Goal: Task Accomplishment & Management: Use online tool/utility

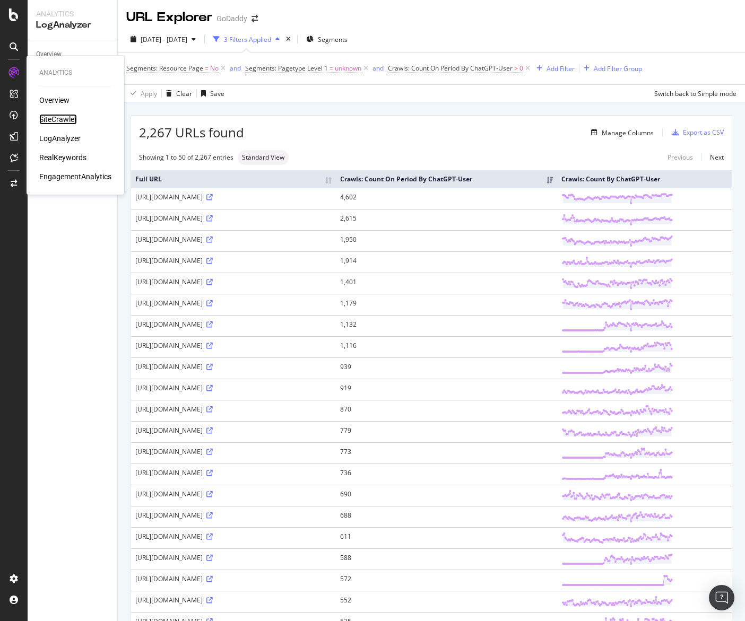
drag, startPoint x: 50, startPoint y: 116, endPoint x: 51, endPoint y: 121, distance: 5.4
click at [50, 116] on div "SiteCrawler" at bounding box center [58, 119] width 38 height 11
click at [368, 120] on div "2,267 URLs found Manage Columns Export as CSV" at bounding box center [431, 129] width 601 height 26
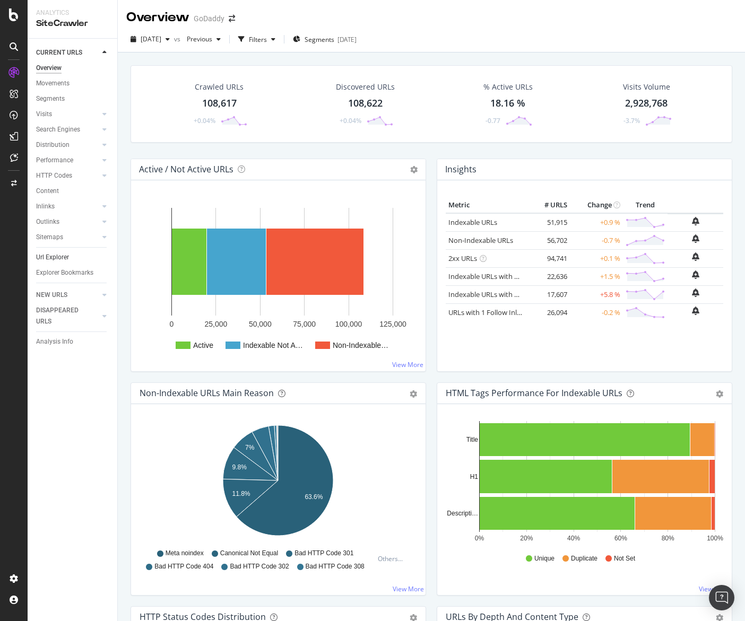
click at [71, 256] on link "Url Explorer" at bounding box center [73, 257] width 74 height 11
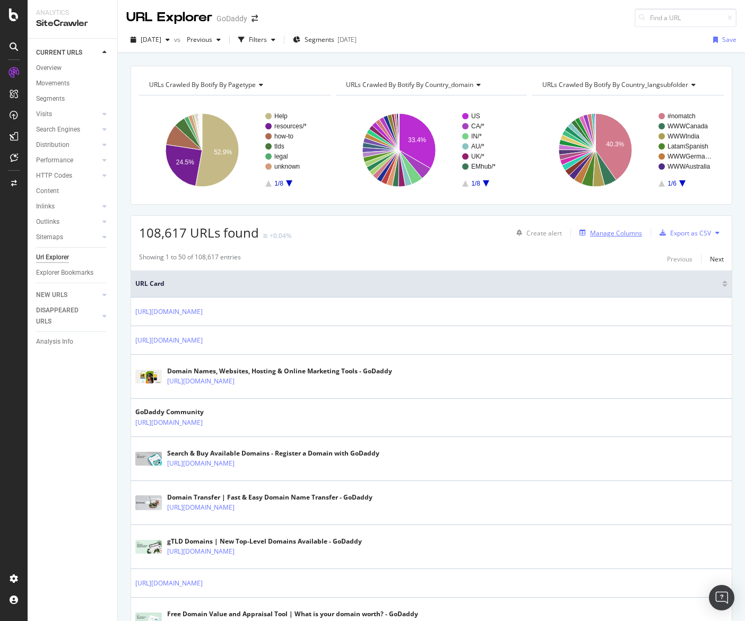
click at [595, 234] on div "Manage Columns" at bounding box center [616, 233] width 52 height 9
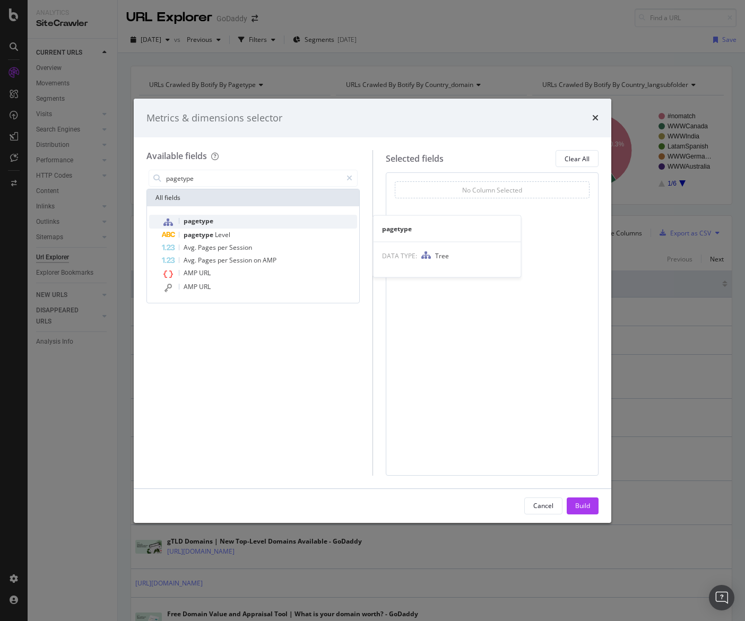
type input "pagetype"
click at [266, 225] on div "pagetype" at bounding box center [259, 222] width 195 height 14
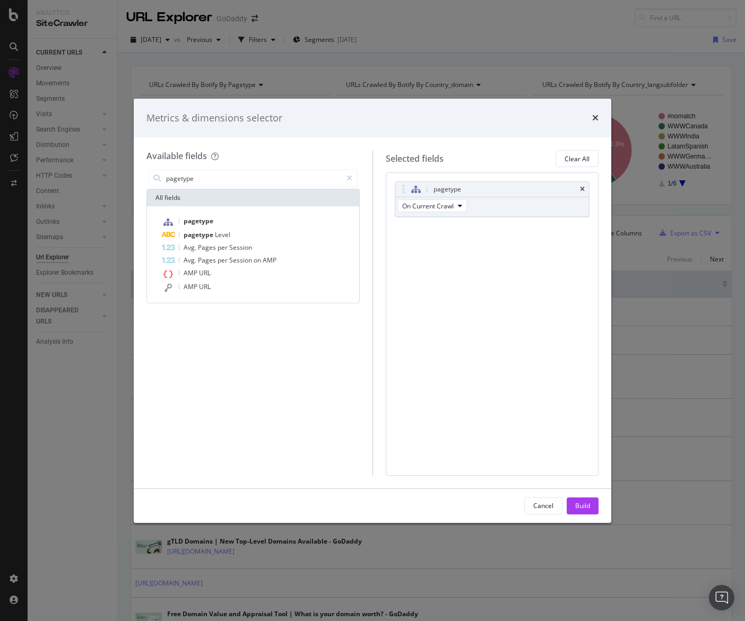
click at [584, 508] on div "Build" at bounding box center [582, 505] width 15 height 9
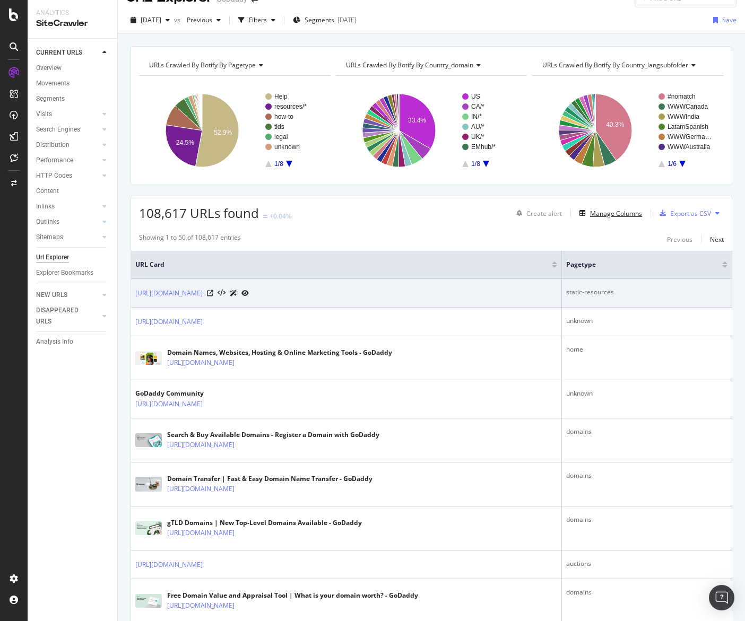
scroll to position [21, 0]
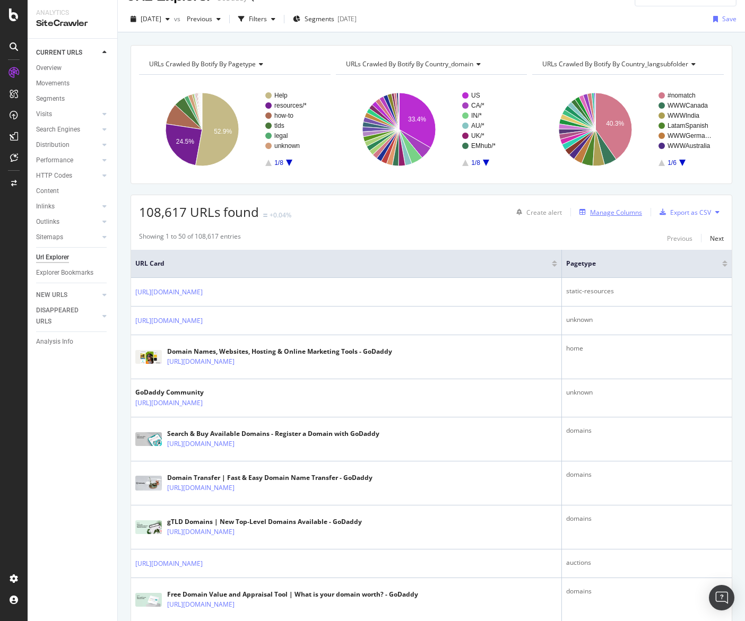
click at [616, 215] on div "Manage Columns" at bounding box center [616, 212] width 52 height 9
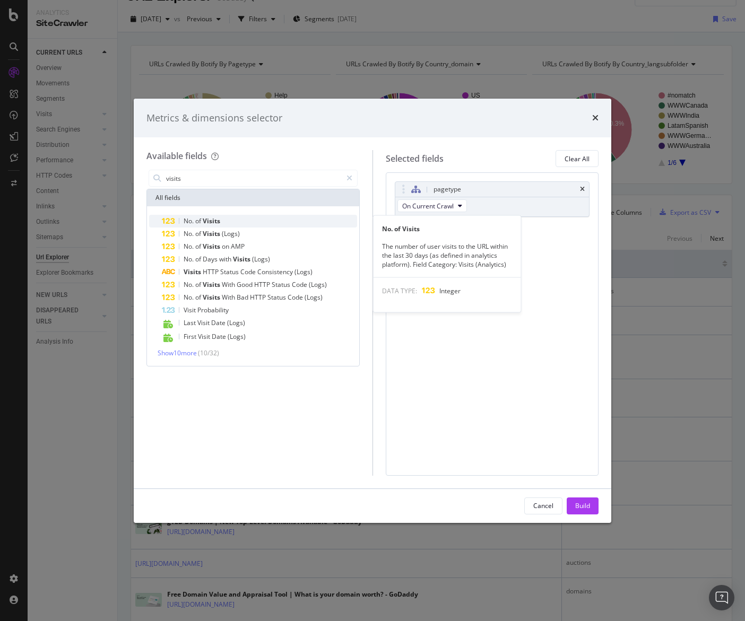
type input "visits"
click at [309, 220] on div "No. of Visits" at bounding box center [259, 221] width 195 height 13
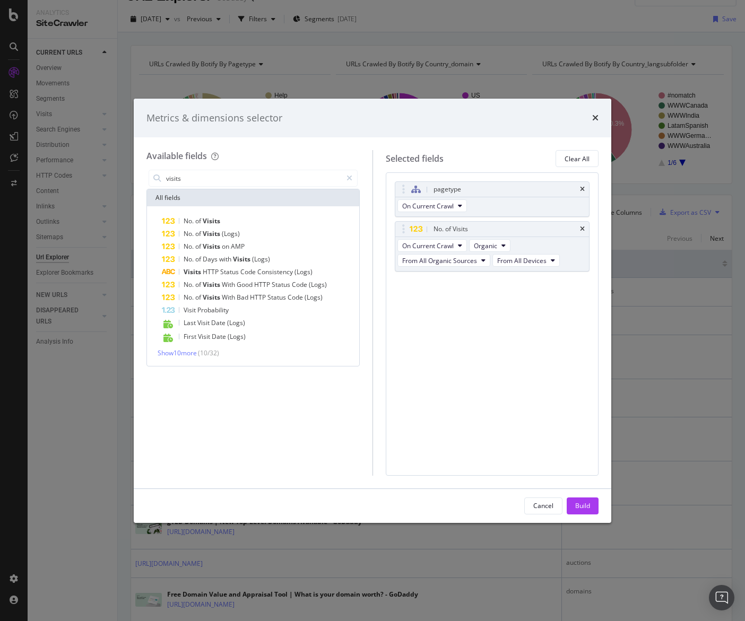
click at [589, 503] on div "Build" at bounding box center [582, 505] width 15 height 9
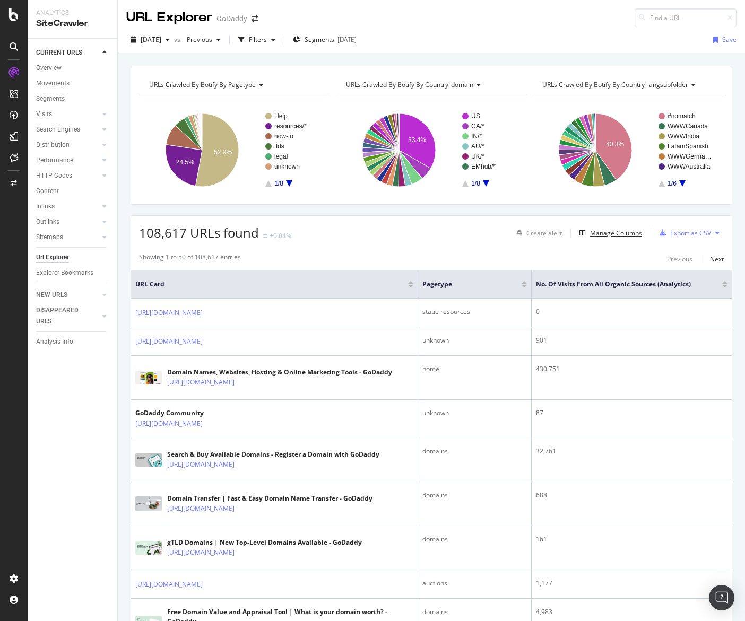
scroll to position [45, 0]
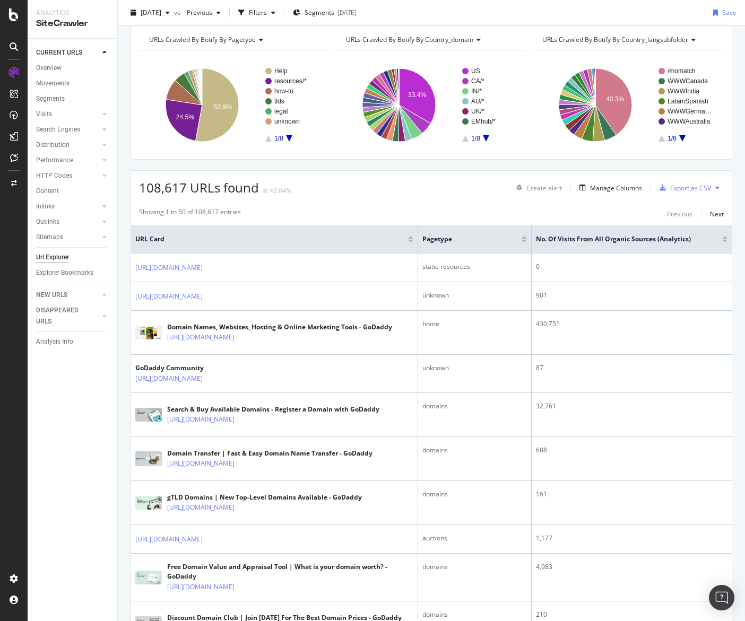
drag, startPoint x: 726, startPoint y: 241, endPoint x: 726, endPoint y: 262, distance: 20.7
click at [726, 241] on div at bounding box center [724, 241] width 5 height 3
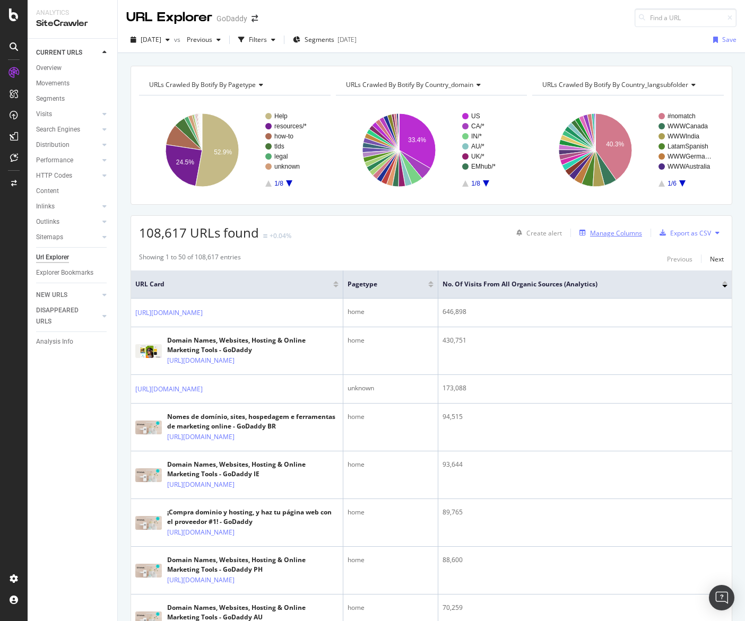
click at [631, 236] on div "Manage Columns" at bounding box center [616, 233] width 52 height 9
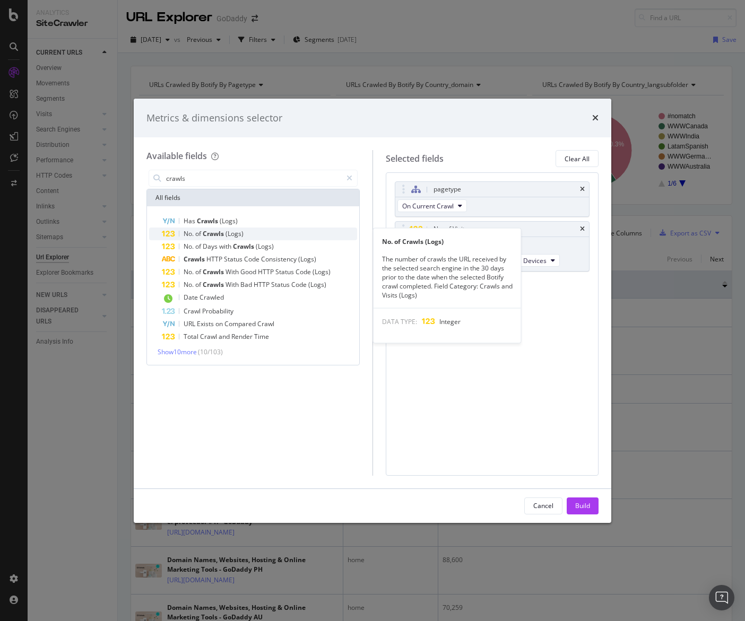
type input "crawls"
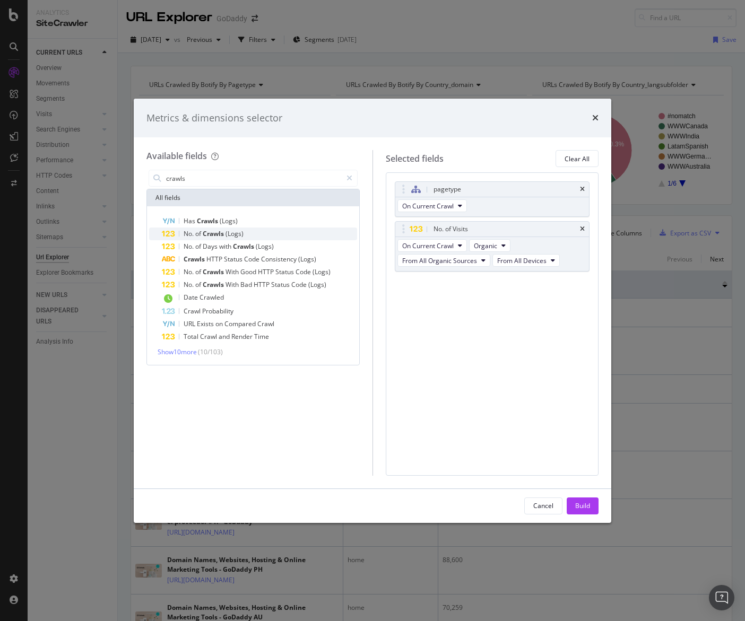
click at [263, 233] on div "No. of Crawls (Logs)" at bounding box center [259, 234] width 195 height 13
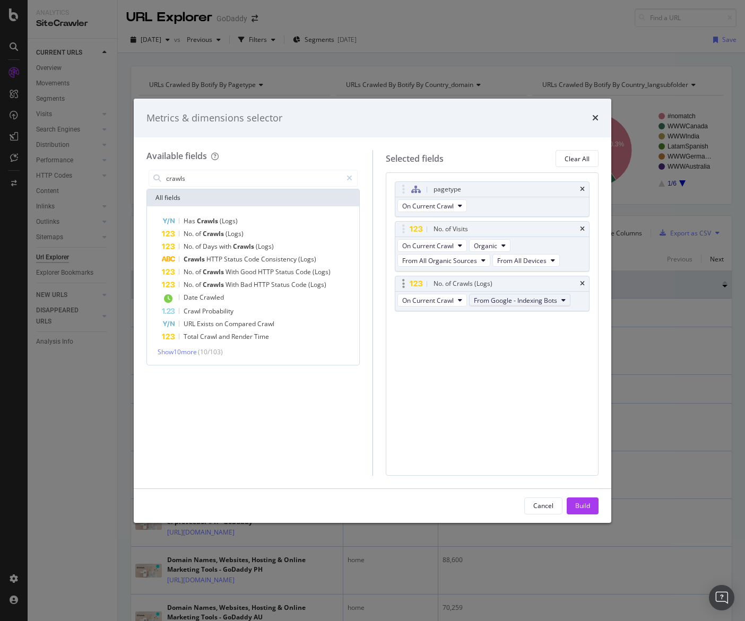
click at [530, 302] on span "From Google - Indexing Bots" at bounding box center [515, 300] width 83 height 9
click at [553, 360] on span "From OpenAI - Indexing Bots" at bounding box center [528, 358] width 101 height 10
click at [594, 506] on button "Build" at bounding box center [583, 506] width 32 height 17
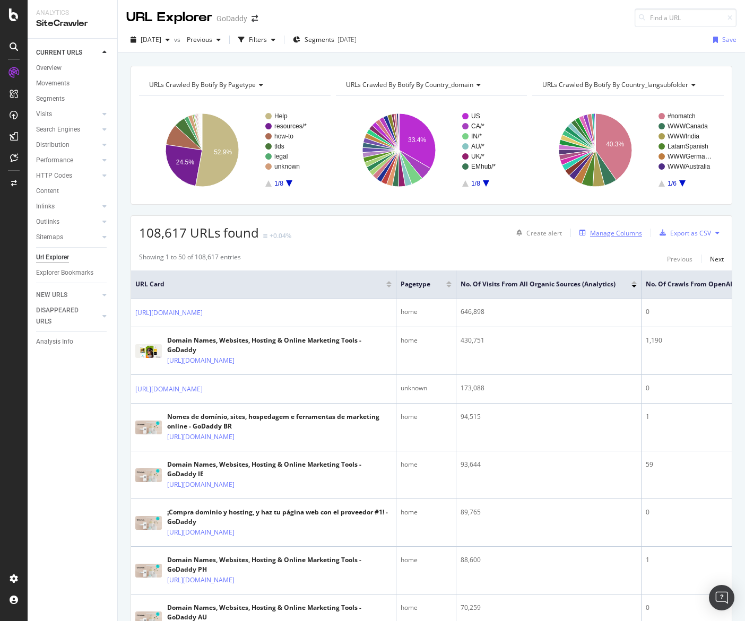
click at [639, 229] on div "Manage Columns" at bounding box center [616, 233] width 52 height 9
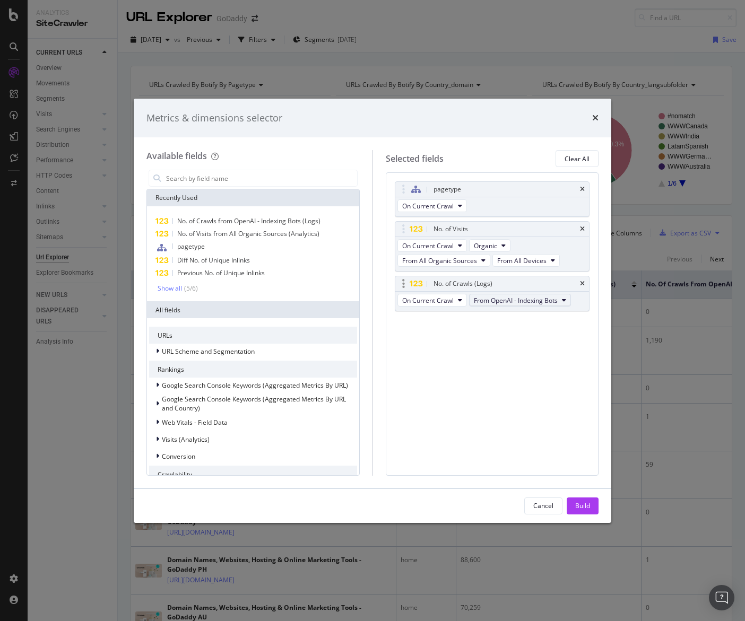
click at [542, 294] on button "From OpenAI - Indexing Bots" at bounding box center [520, 300] width 102 height 13
click at [515, 411] on div "pagetype On Current Crawl No. of Visits On Current Crawl Organic From All Organ…" at bounding box center [492, 323] width 213 height 303
click at [589, 286] on div "pagetype On Current Crawl No. of Visits On Current Crawl Organic From All Organ…" at bounding box center [492, 323] width 213 height 303
click at [582, 284] on icon "times" at bounding box center [582, 284] width 5 height 6
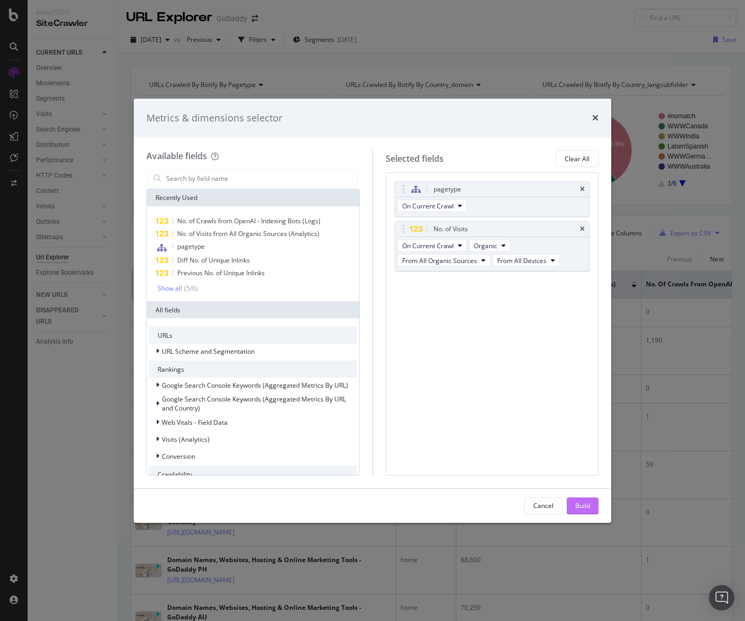
click at [576, 504] on div "Build" at bounding box center [582, 505] width 15 height 9
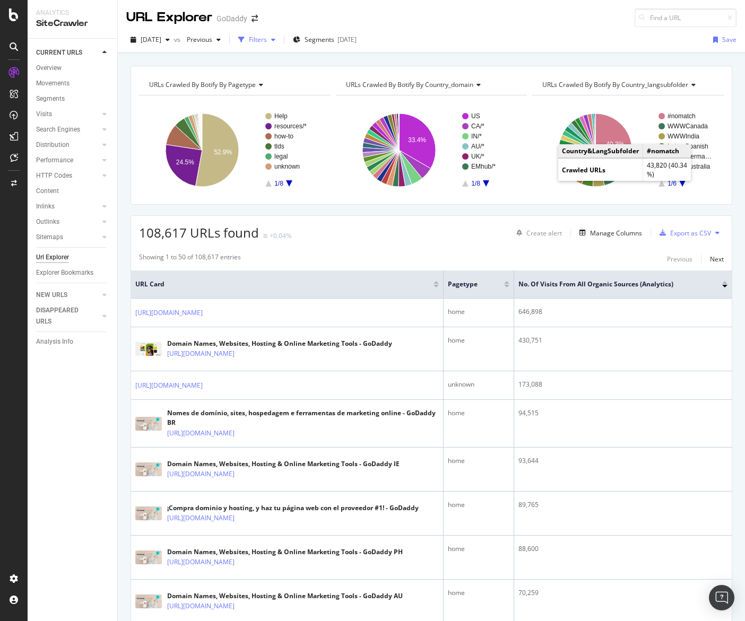
click at [267, 40] on div "Filters" at bounding box center [258, 39] width 18 height 9
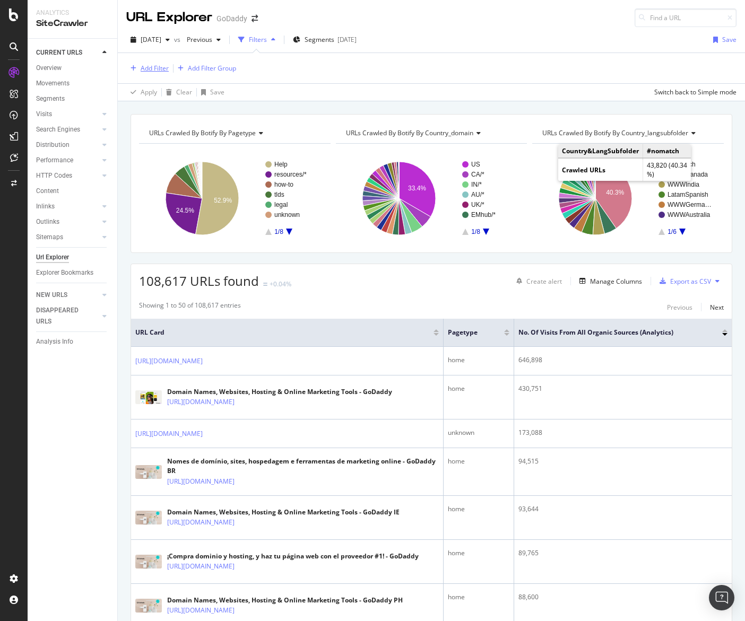
click at [162, 68] on div "Add Filter" at bounding box center [155, 68] width 28 height 9
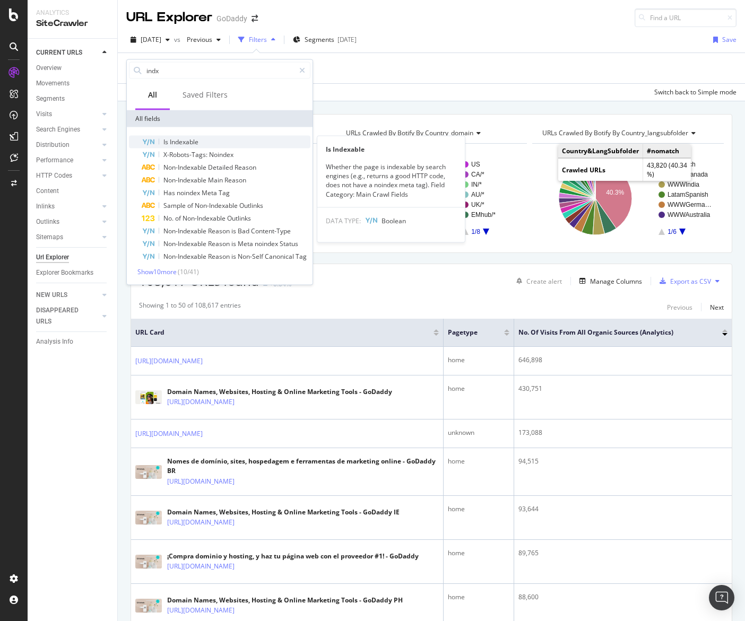
type input "indx"
click at [182, 136] on div "Is Indexable" at bounding box center [226, 142] width 169 height 13
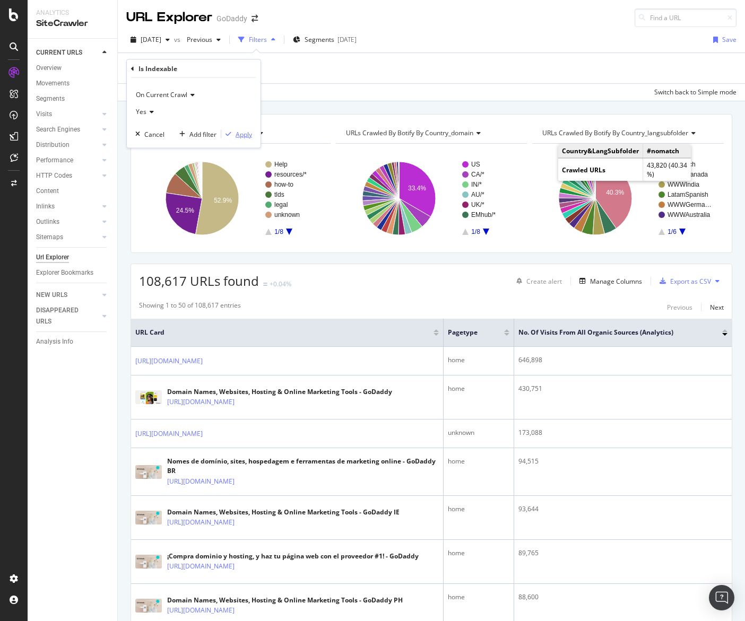
click at [238, 130] on div "Apply" at bounding box center [244, 133] width 16 height 9
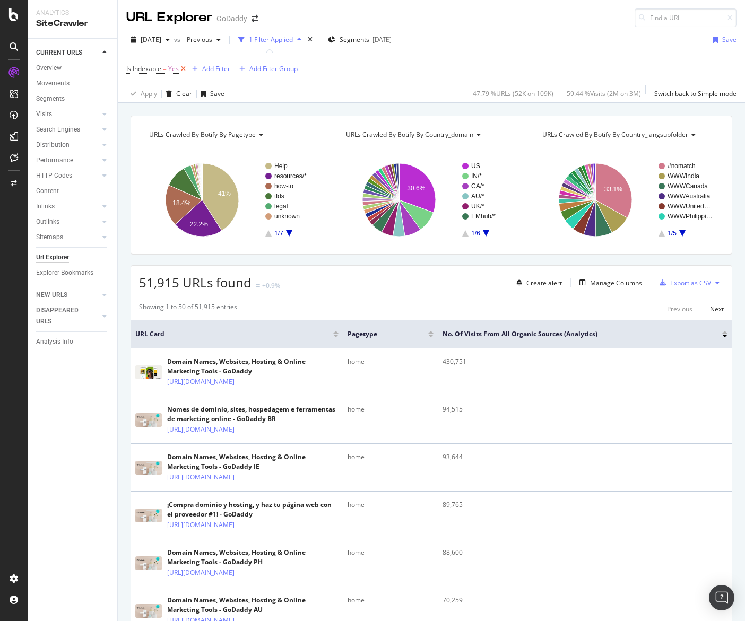
click at [185, 69] on icon at bounding box center [183, 69] width 9 height 11
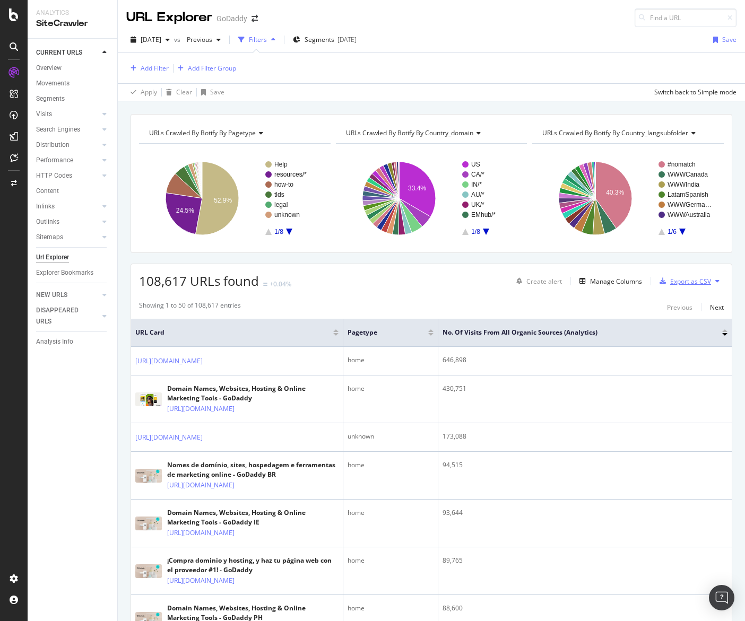
click at [676, 278] on div "Export as CSV" at bounding box center [690, 281] width 41 height 9
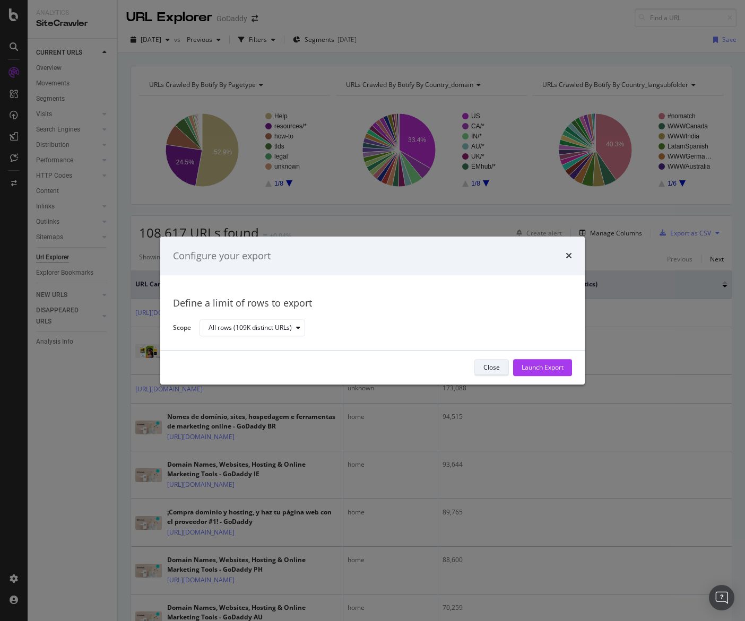
click at [502, 370] on button "Close" at bounding box center [491, 367] width 34 height 17
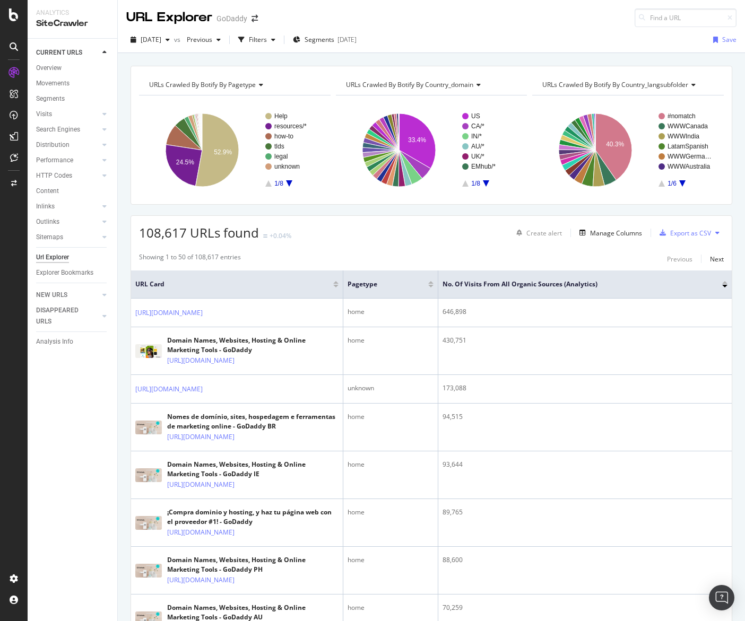
click at [619, 240] on div "Create alert Manage Columns Export as CSV" at bounding box center [618, 233] width 212 height 18
click at [619, 236] on div "Manage Columns" at bounding box center [616, 233] width 52 height 9
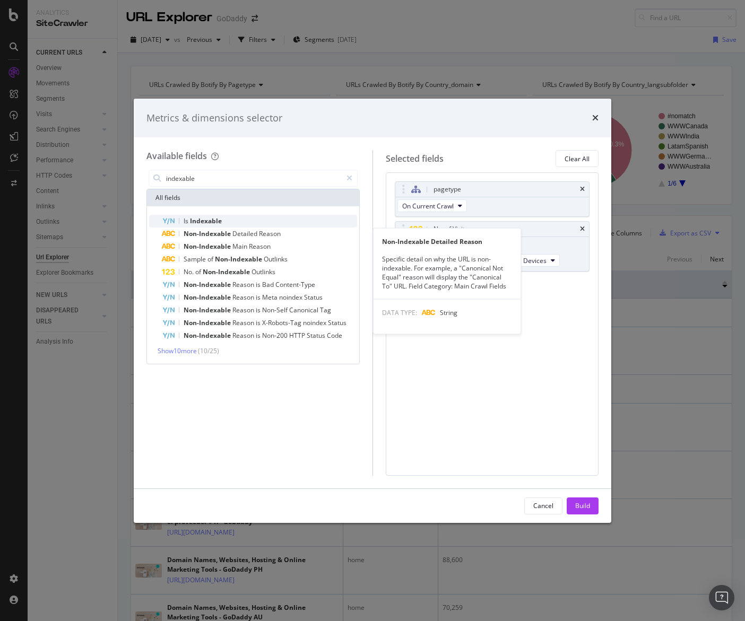
type input "indexable"
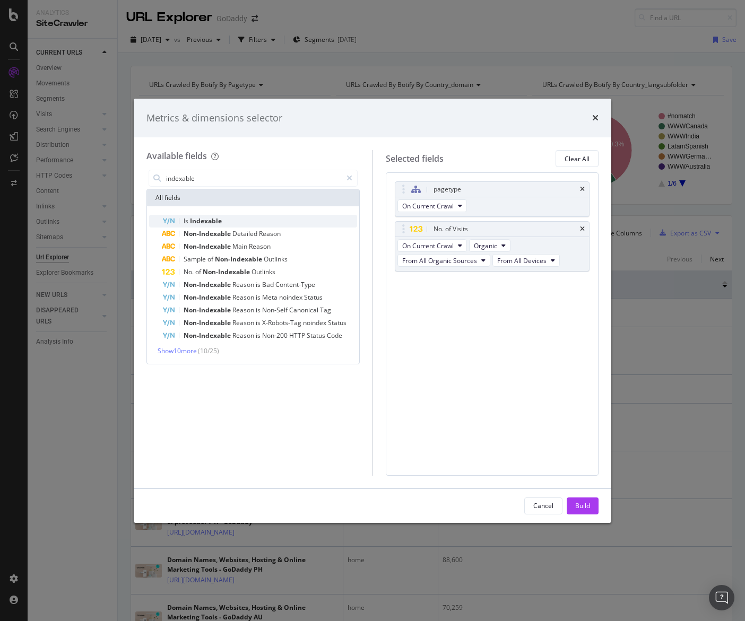
click at [262, 224] on div "Is Indexable" at bounding box center [259, 221] width 195 height 13
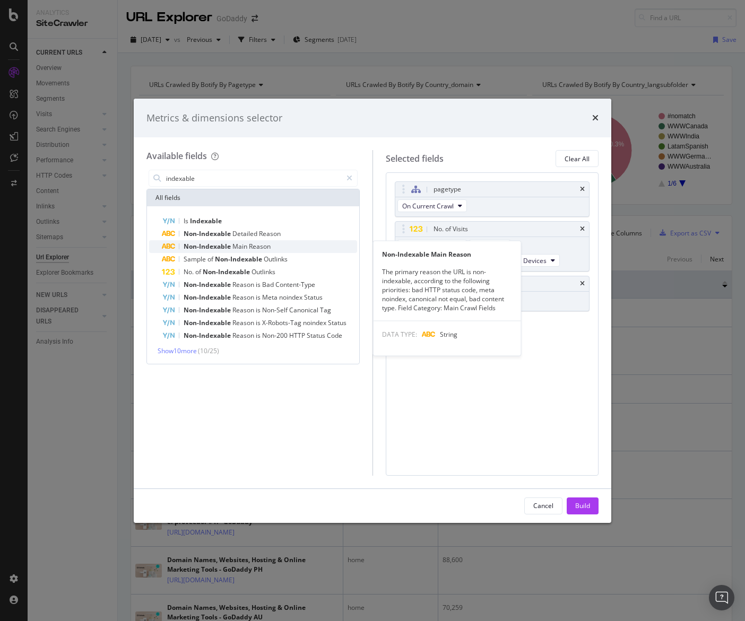
click at [240, 241] on div "Non-Indexable Main Reason" at bounding box center [259, 246] width 195 height 13
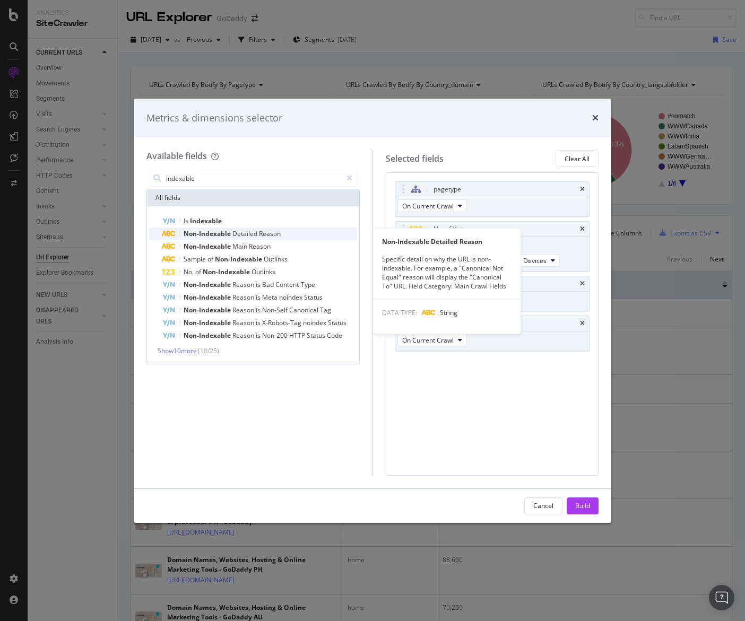
click at [274, 236] on span "Reason" at bounding box center [270, 233] width 22 height 9
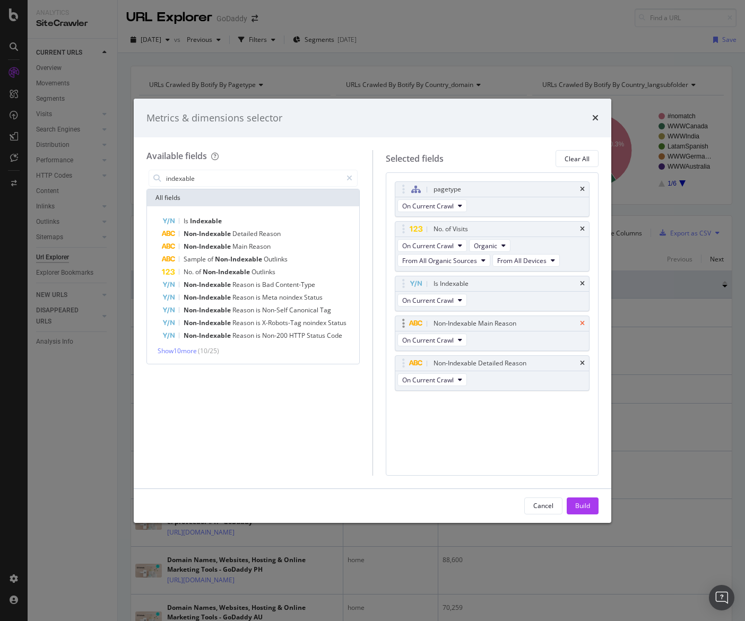
click at [581, 321] on icon "times" at bounding box center [582, 323] width 5 height 6
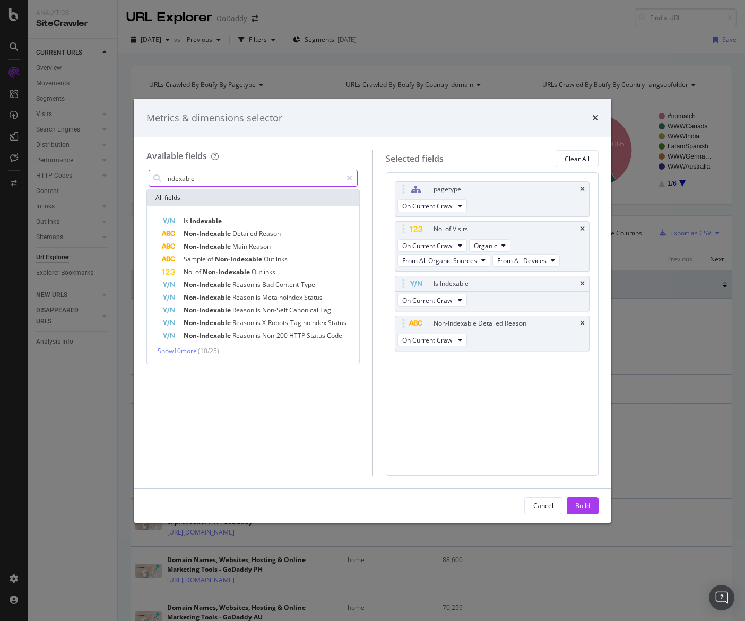
click at [246, 181] on input "indexable" at bounding box center [253, 178] width 177 height 16
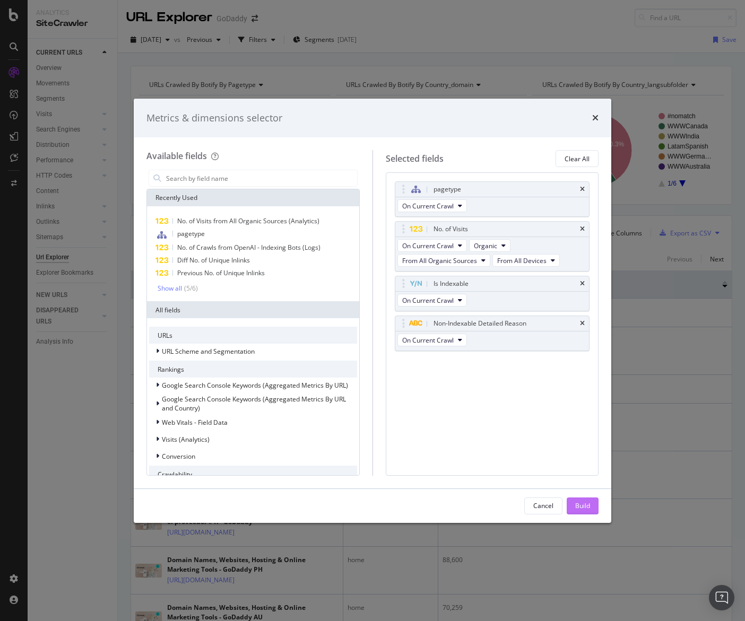
click at [576, 506] on div "Build" at bounding box center [582, 505] width 15 height 9
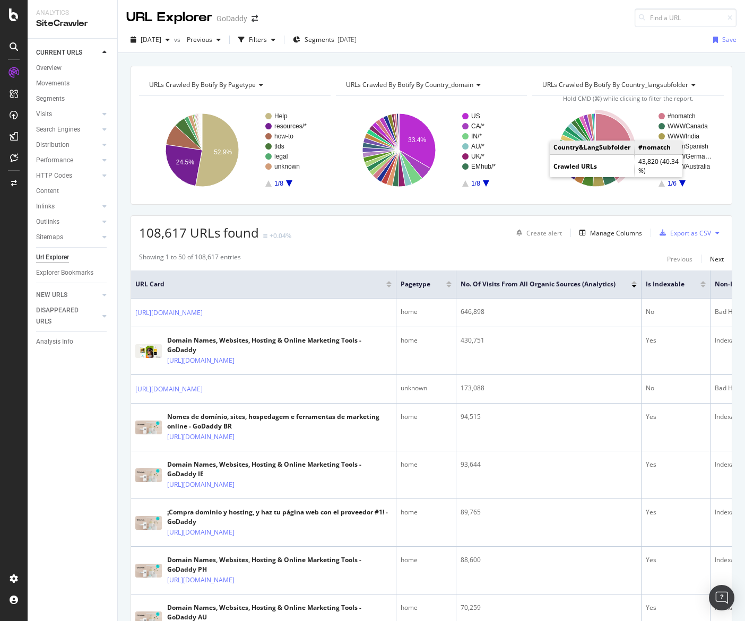
click at [616, 130] on icon "A chart." at bounding box center [613, 147] width 37 height 67
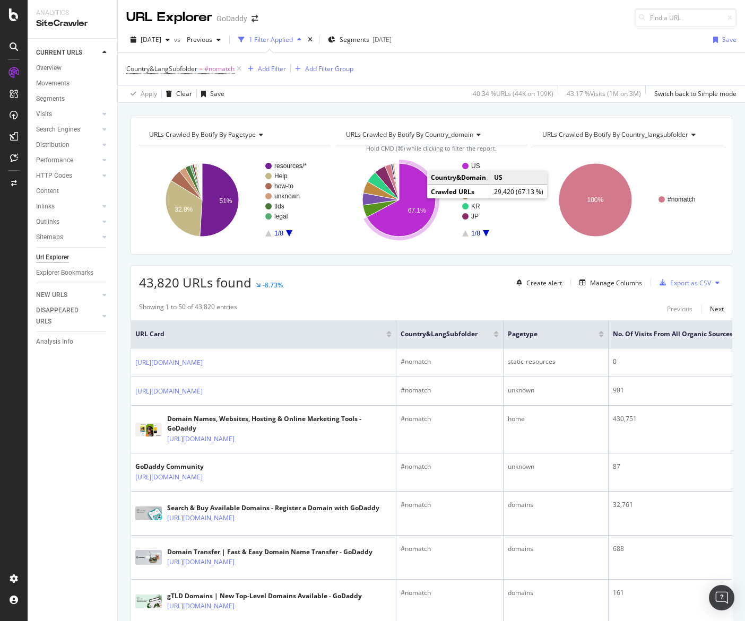
click at [411, 197] on icon "A chart." at bounding box center [401, 199] width 69 height 73
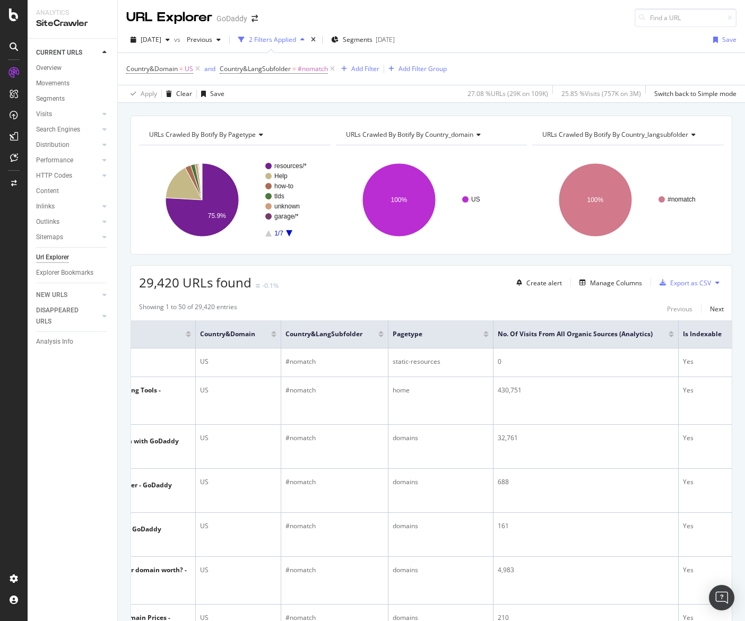
scroll to position [0, 202]
click at [667, 336] on div at bounding box center [669, 336] width 5 height 3
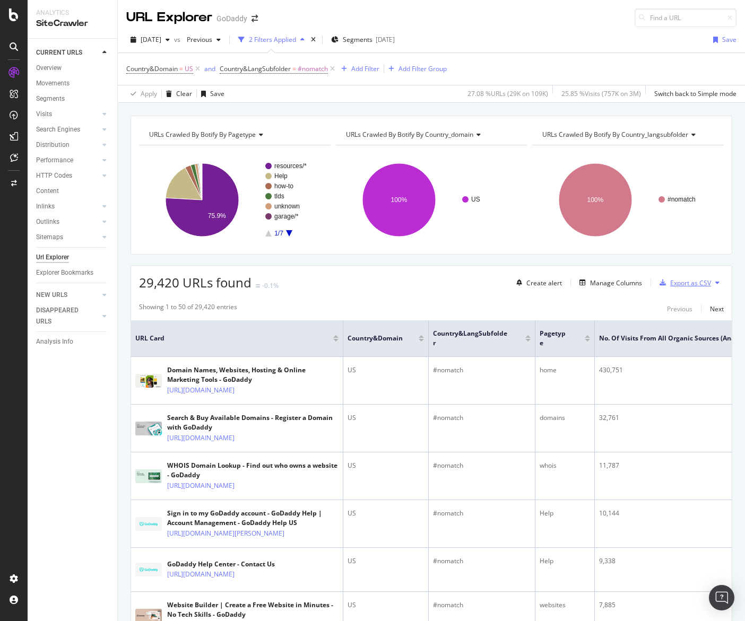
click at [704, 280] on div "Export as CSV" at bounding box center [690, 283] width 41 height 9
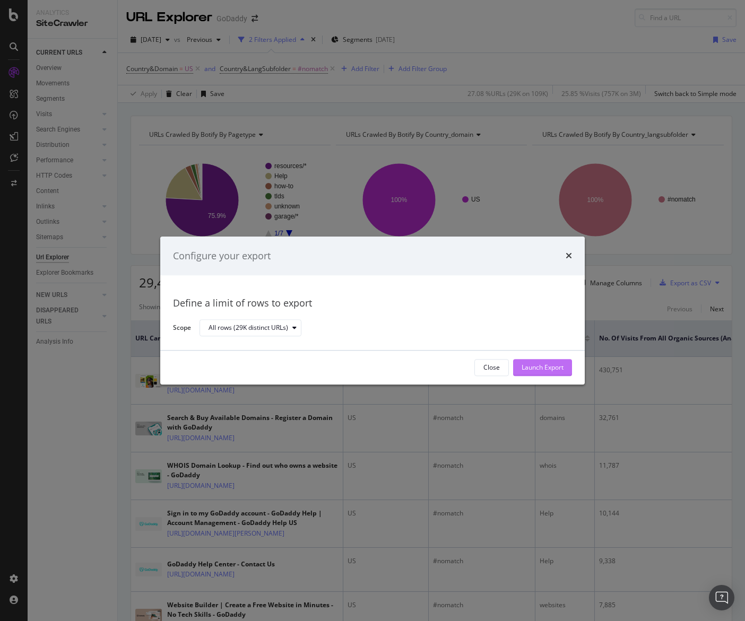
click at [542, 368] on div "Launch Export" at bounding box center [542, 367] width 42 height 9
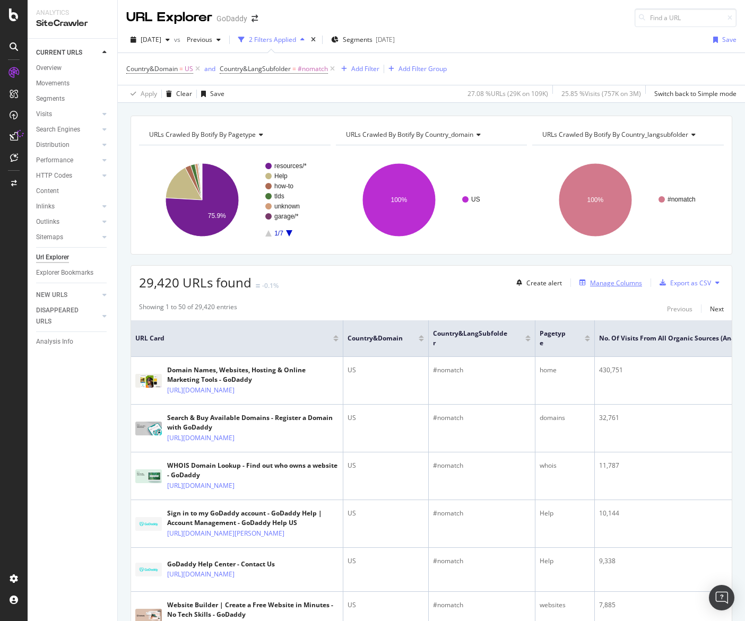
click at [608, 285] on div "Manage Columns" at bounding box center [616, 283] width 52 height 9
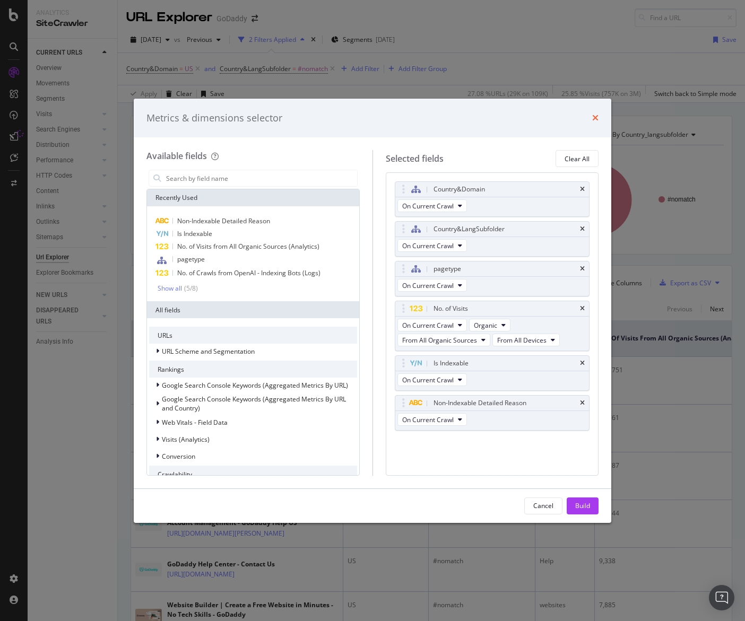
click at [595, 118] on icon "times" at bounding box center [595, 118] width 6 height 8
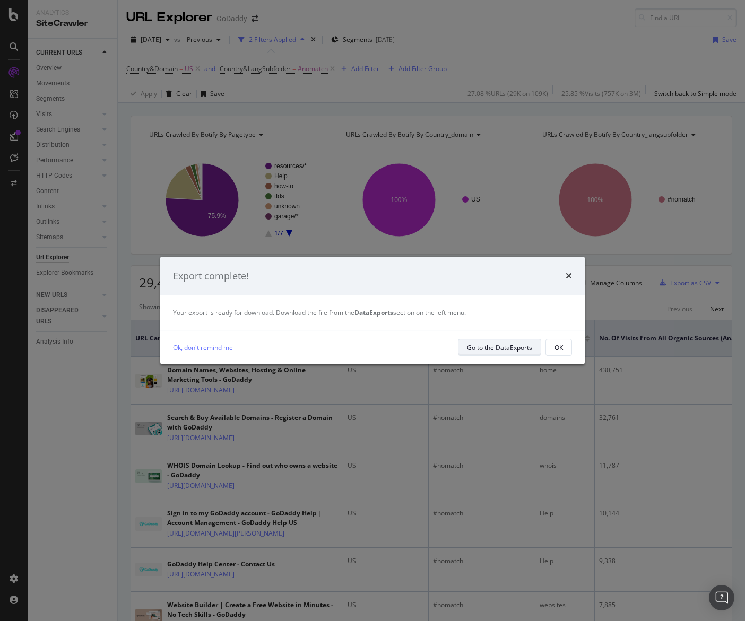
click at [468, 346] on div "Go to the DataExports" at bounding box center [499, 347] width 65 height 9
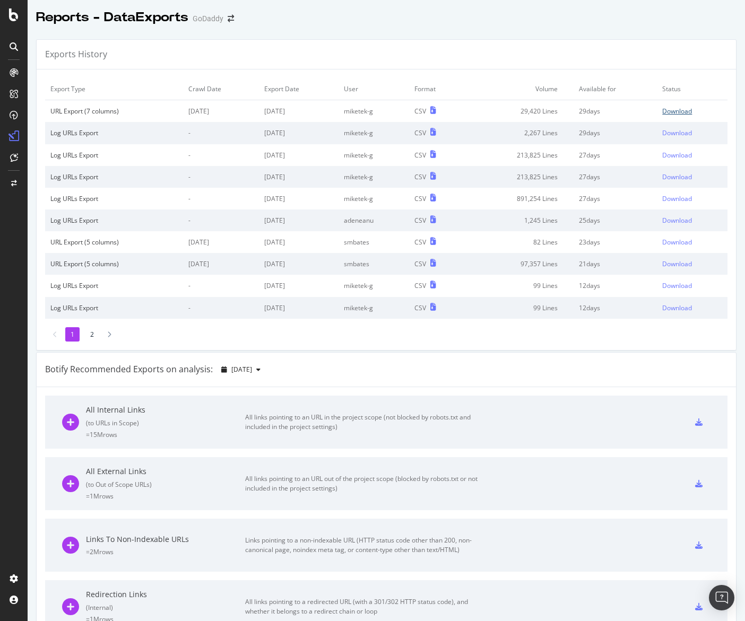
click at [670, 114] on div "Download" at bounding box center [677, 111] width 30 height 9
click at [440, 58] on div "Exports History" at bounding box center [386, 55] width 699 height 30
